Goal: Task Accomplishment & Management: Use online tool/utility

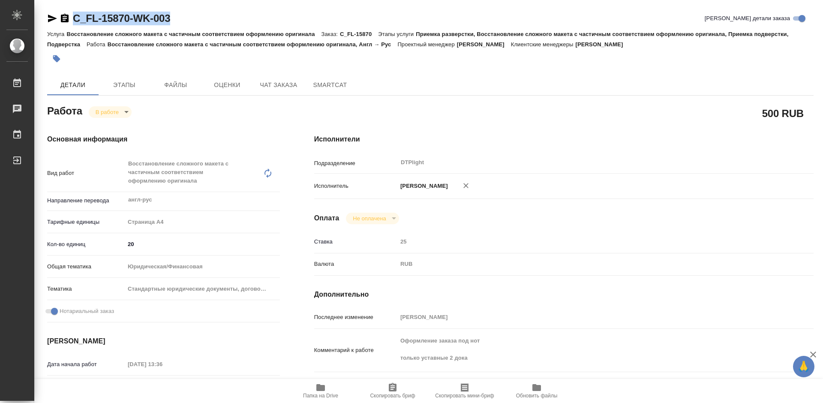
scroll to position [172, 0]
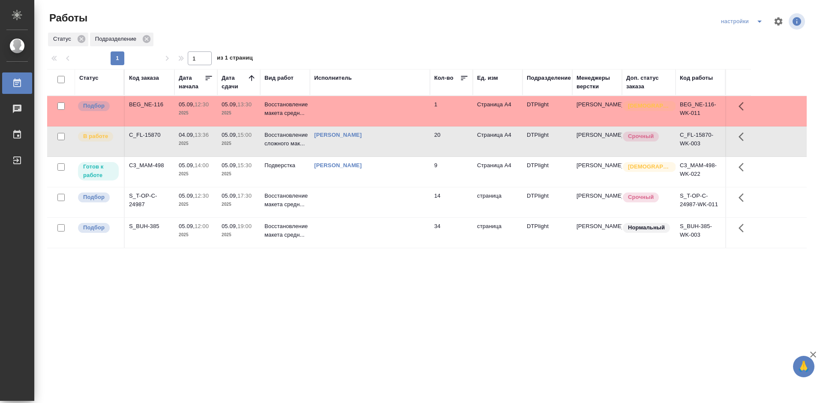
click at [147, 226] on div "S_BUH-385" at bounding box center [149, 226] width 41 height 9
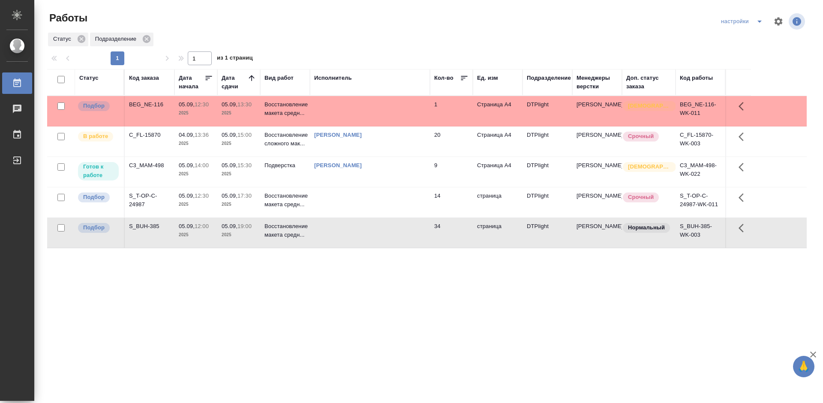
click at [147, 226] on div "S_BUH-385" at bounding box center [149, 226] width 41 height 9
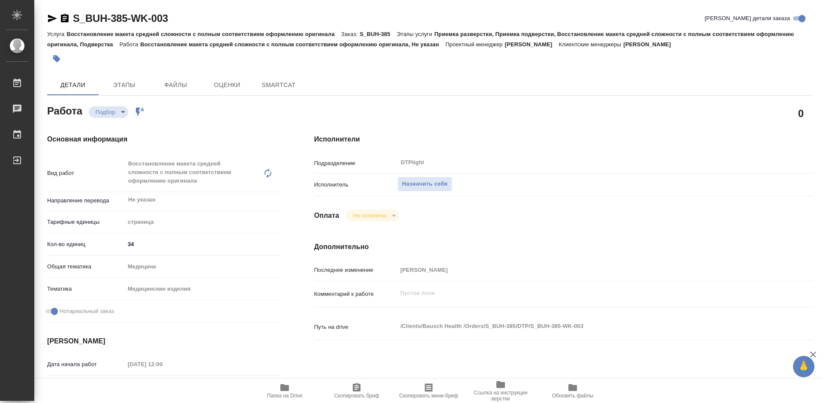
type textarea "x"
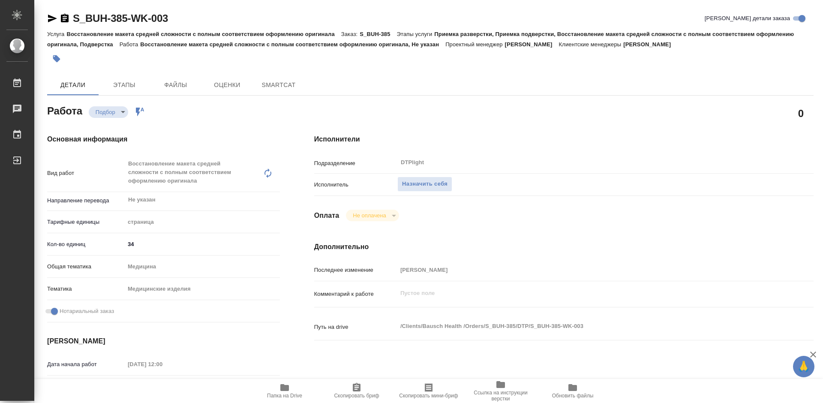
type textarea "x"
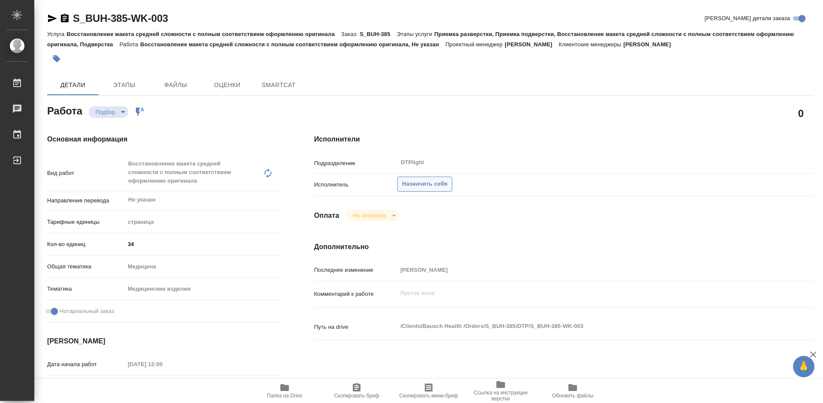
type textarea "x"
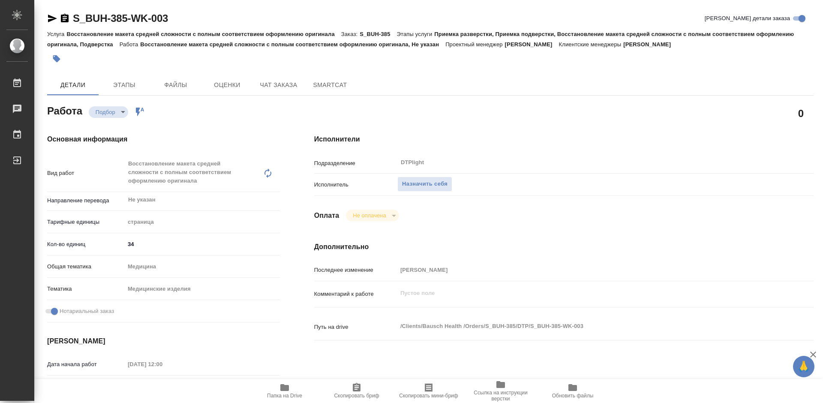
scroll to position [172, 0]
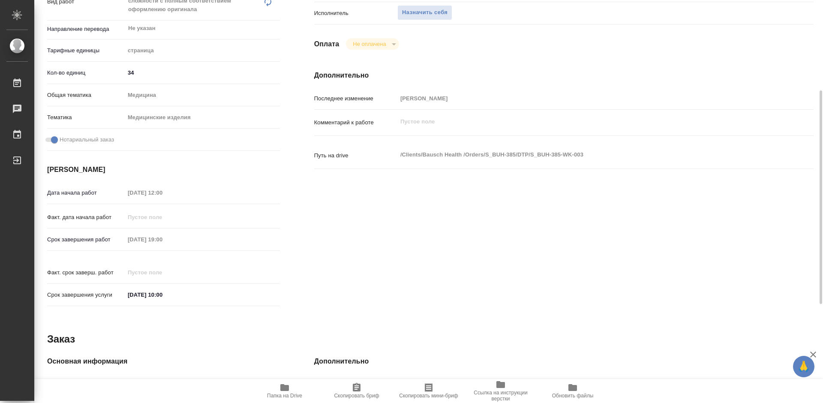
type textarea "x"
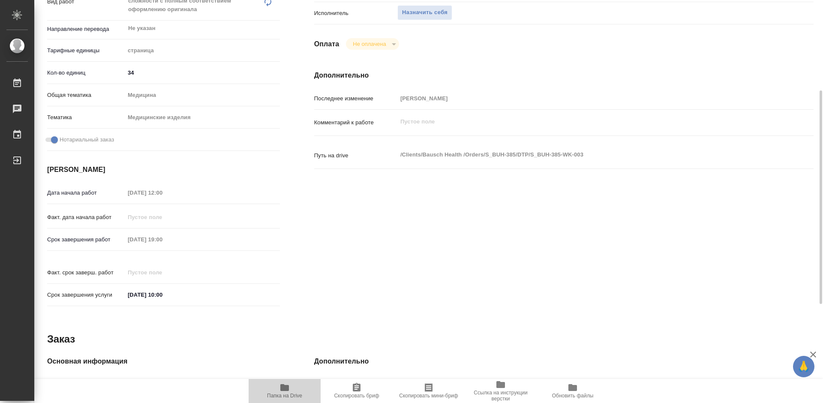
click at [298, 389] on span "Папка на Drive" at bounding box center [285, 391] width 62 height 16
type textarea "x"
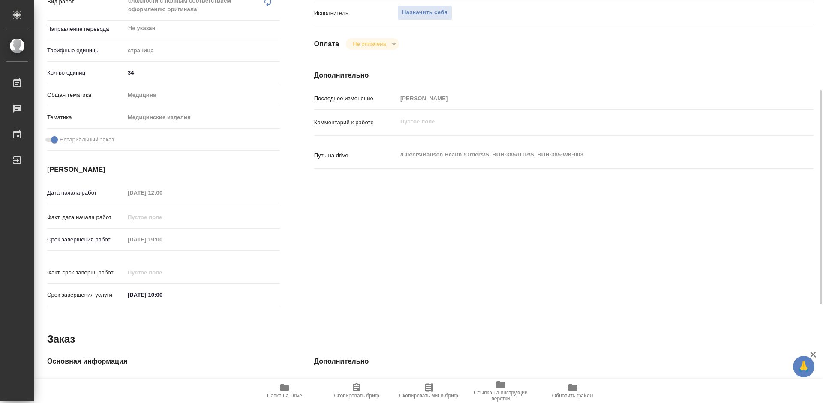
type textarea "x"
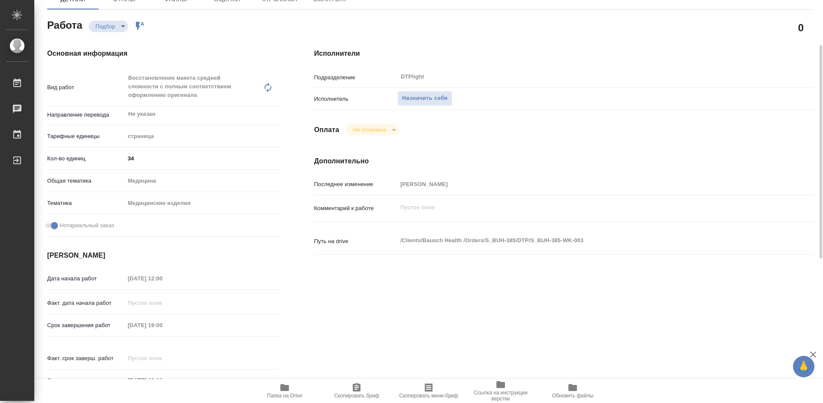
scroll to position [0, 0]
